Goal: Task Accomplishment & Management: Manage account settings

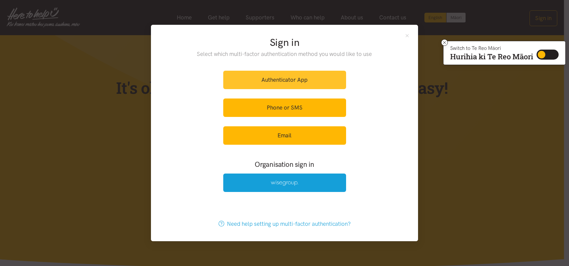
click at [282, 76] on link "Authenticator App" at bounding box center [284, 80] width 123 height 18
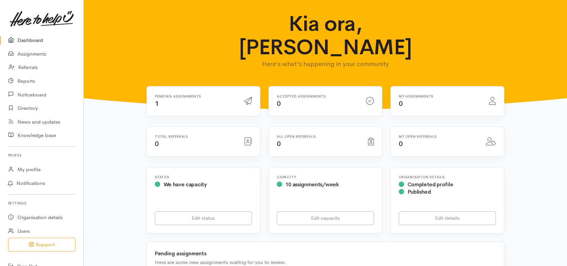
click at [192, 94] on h6 "Pending assignments" at bounding box center [195, 96] width 81 height 4
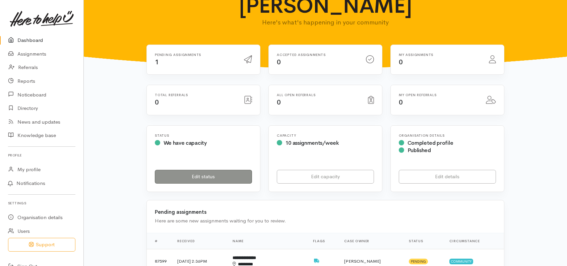
scroll to position [134, 0]
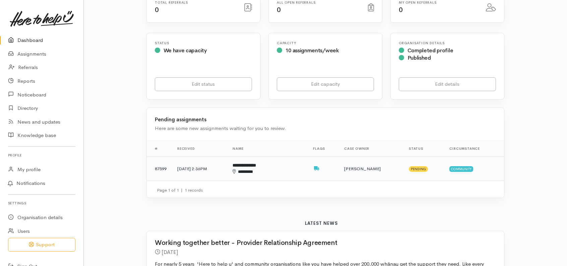
click at [208, 156] on td "13 Aug 2025, 2:36PM" at bounding box center [199, 168] width 55 height 24
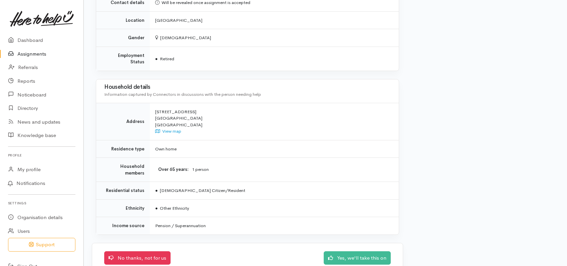
scroll to position [628, 0]
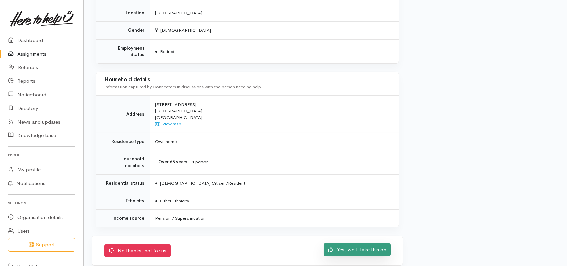
click at [362, 243] on link "Yes, we'll take this on" at bounding box center [357, 250] width 67 height 14
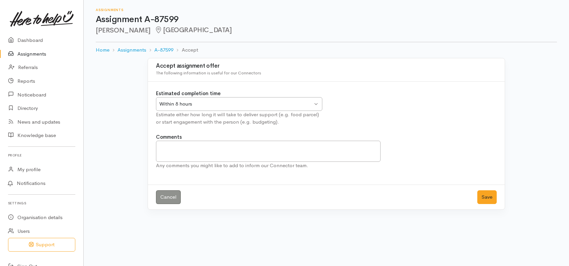
click at [314, 105] on div "Within 8 hours Within 8 hours" at bounding box center [239, 104] width 166 height 14
click at [482, 195] on button "Save" at bounding box center [487, 197] width 19 height 14
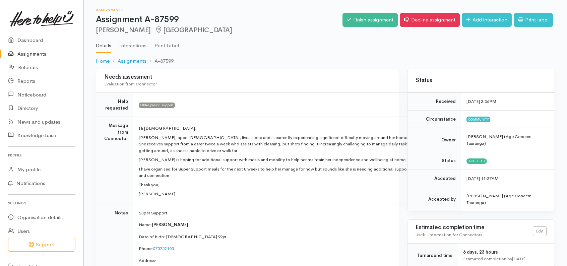
click at [139, 44] on link "Interactions" at bounding box center [132, 43] width 27 height 19
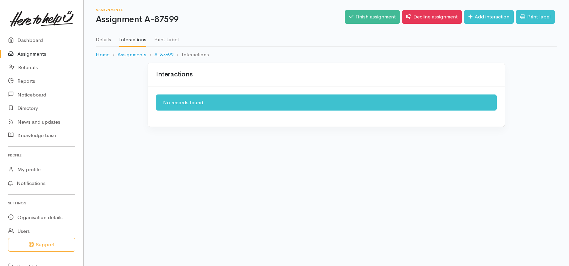
click at [161, 42] on link "Print Label" at bounding box center [166, 37] width 24 height 19
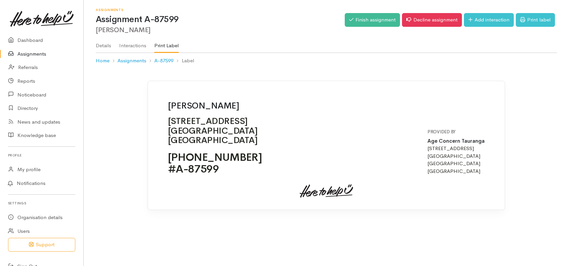
click at [110, 45] on link "Details" at bounding box center [103, 43] width 15 height 19
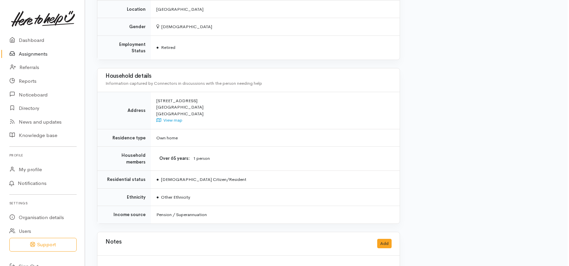
scroll to position [576, 0]
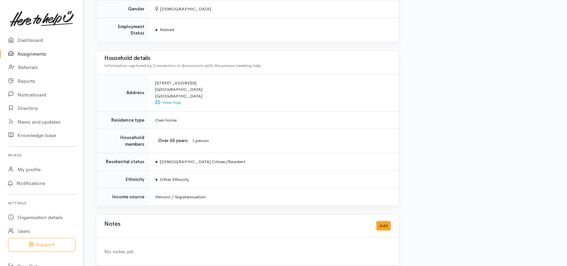
click at [126, 248] on div "No notes yet." at bounding box center [247, 252] width 286 height 8
click at [385, 221] on button "Add" at bounding box center [383, 226] width 14 height 10
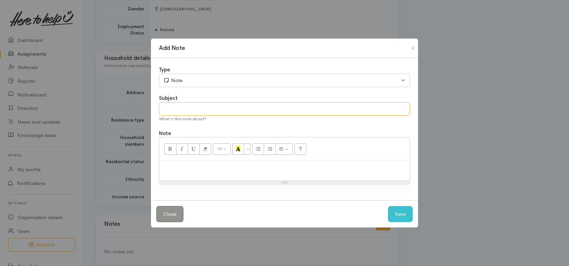
click at [176, 106] on input "text" at bounding box center [284, 109] width 251 height 14
click at [174, 109] on input "Tota; Mobility" at bounding box center [284, 109] width 251 height 14
click at [207, 110] on input "Total Mobility" at bounding box center [284, 109] width 251 height 14
type input "Total Mobility Taxis"
click at [173, 167] on p at bounding box center [285, 168] width 244 height 8
